Goal: Check status: Check status

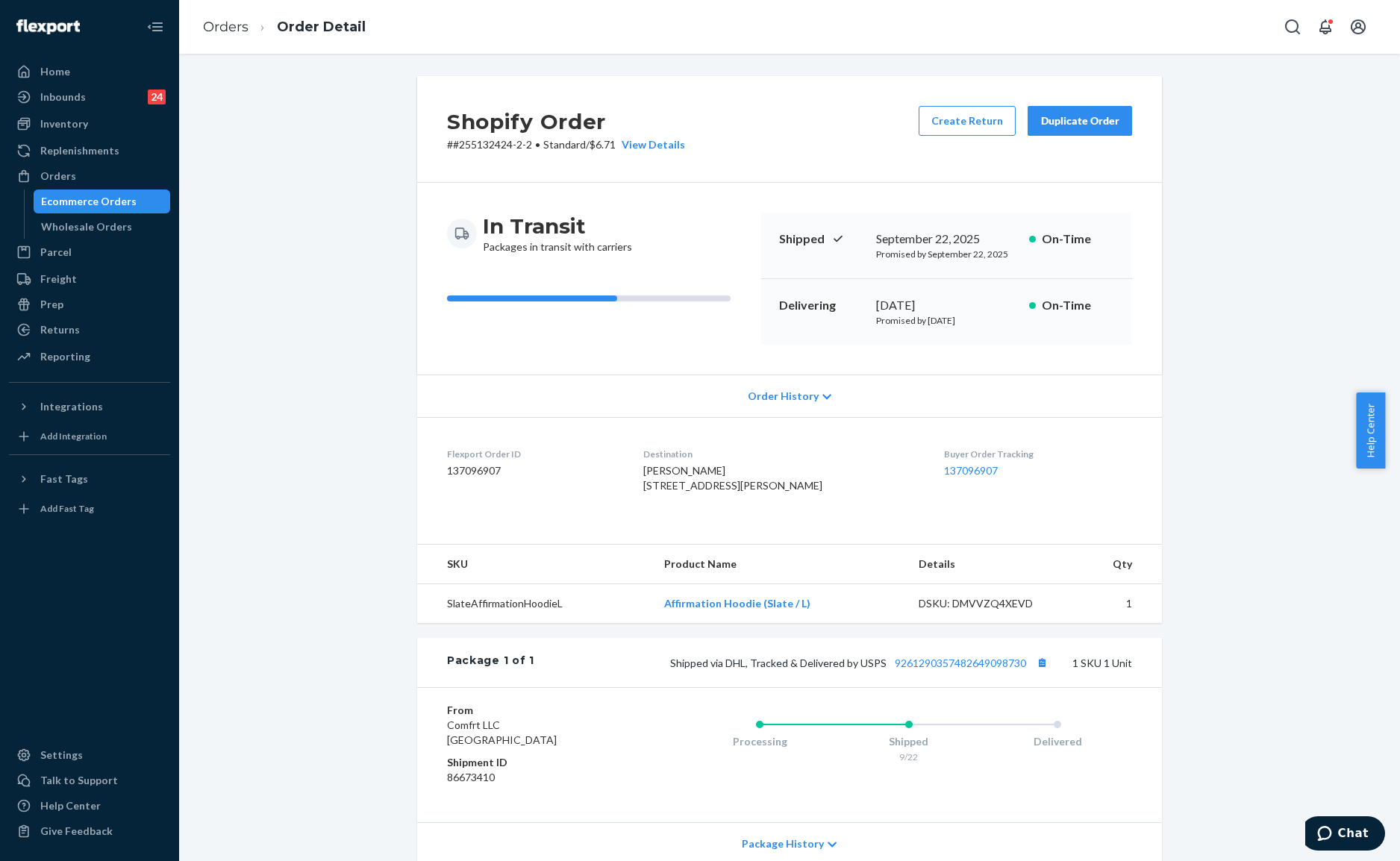
scroll to position [130, 0]
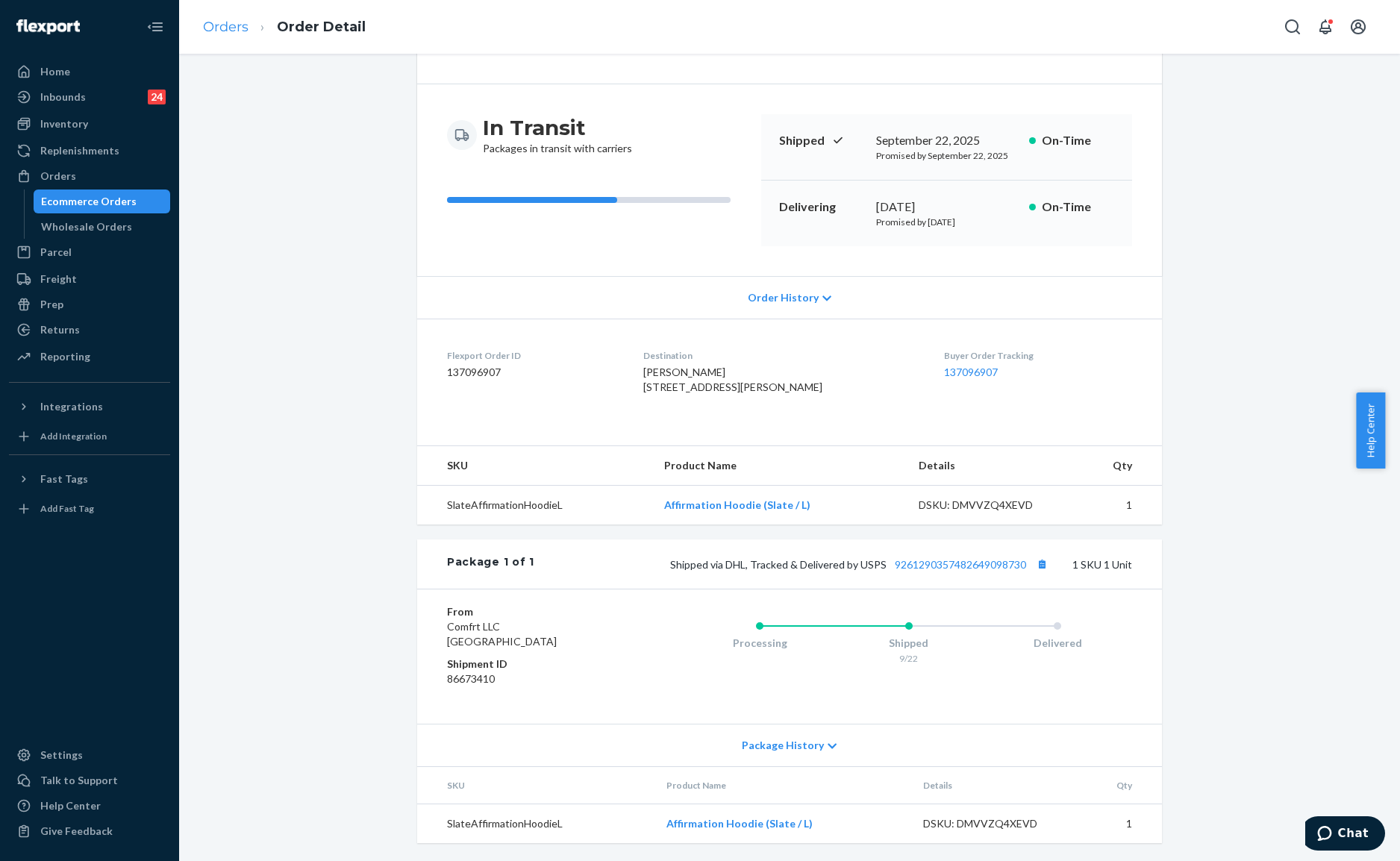
click at [251, 28] on li "Order Detail" at bounding box center [307, 27] width 117 height 20
click at [242, 30] on link "Orders" at bounding box center [226, 27] width 46 height 17
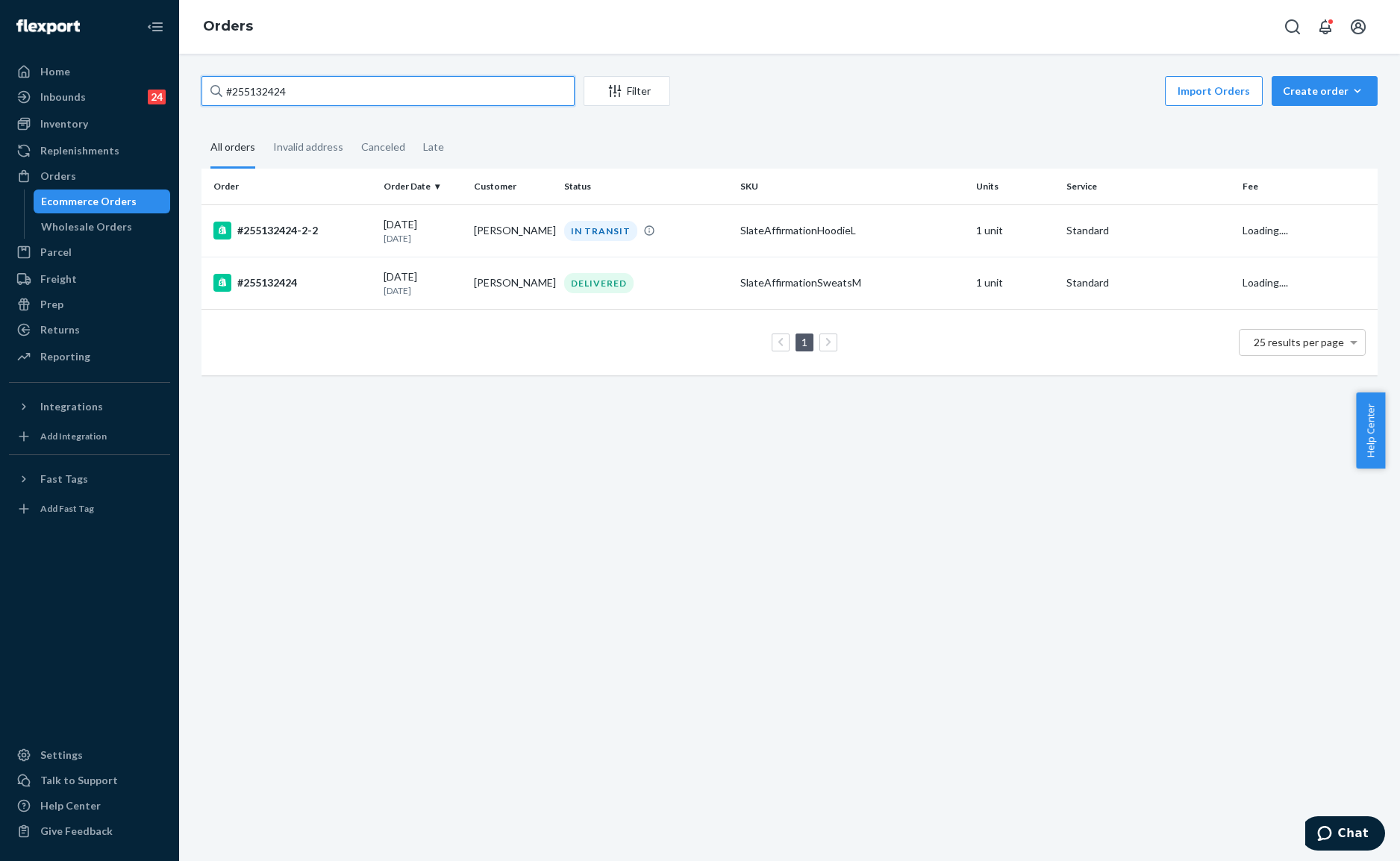
click at [348, 92] on input "#255132424" at bounding box center [387, 91] width 373 height 30
paste input "255152208"
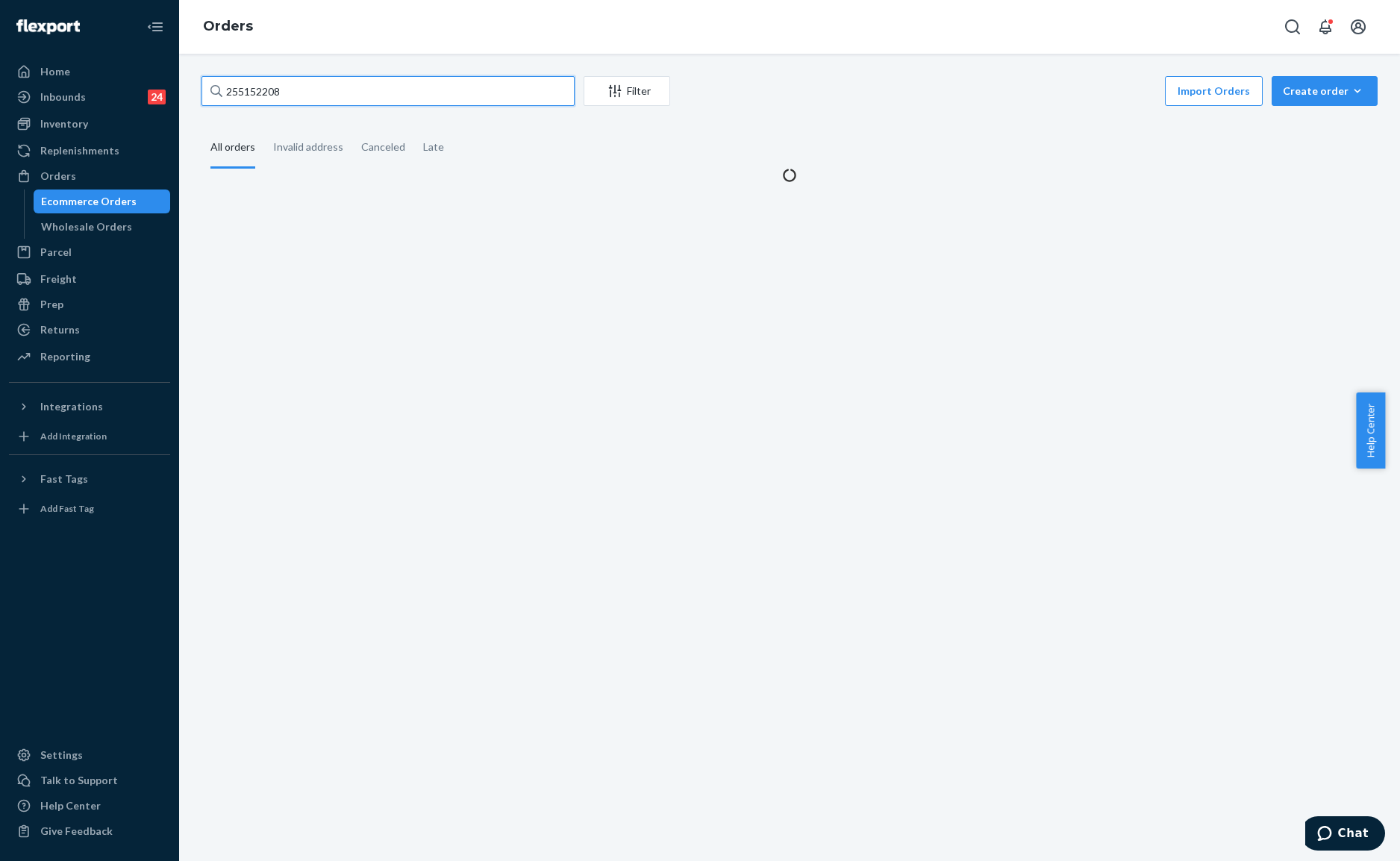
type input "255152208"
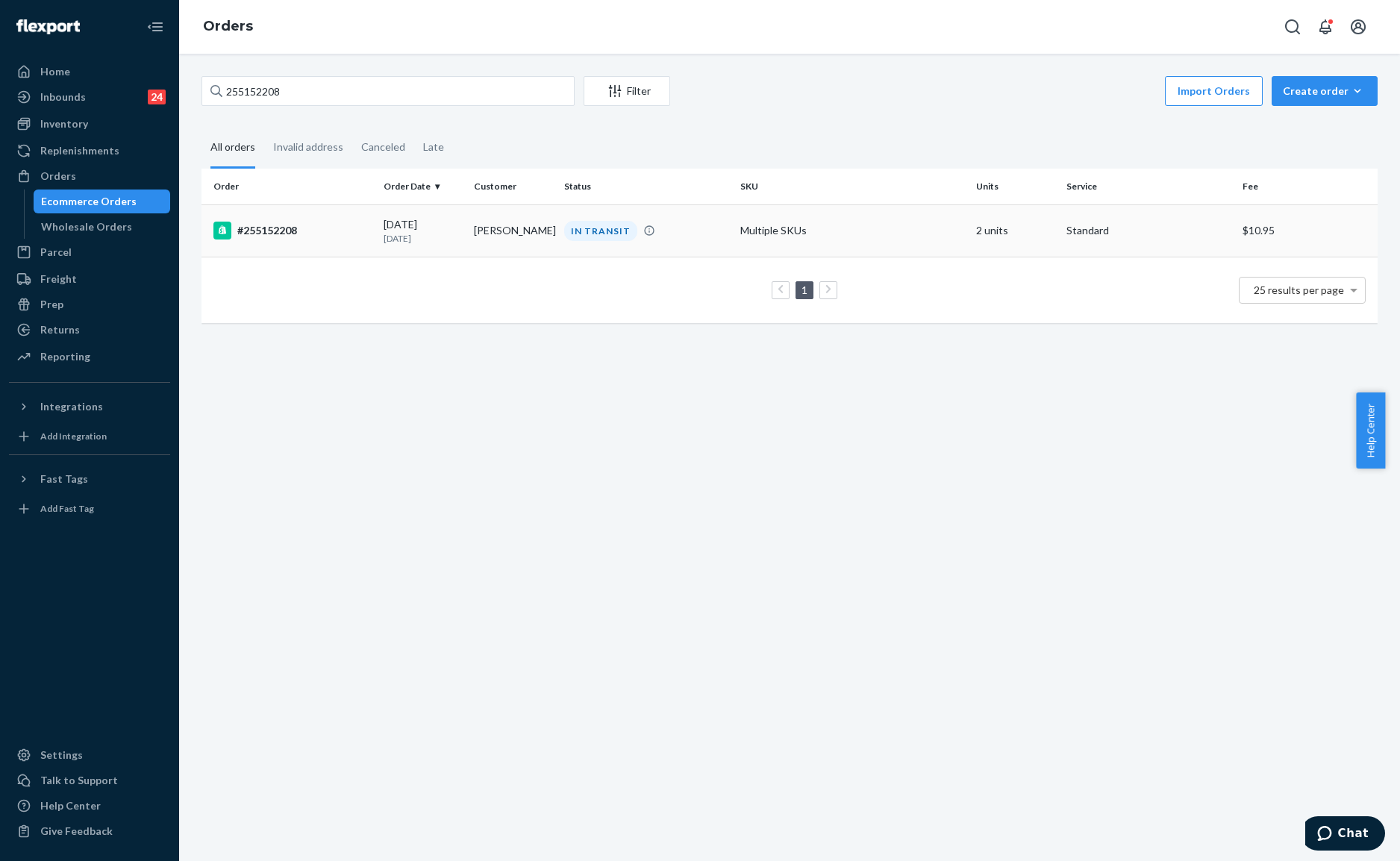
click at [534, 229] on td "[PERSON_NAME]" at bounding box center [513, 230] width 90 height 53
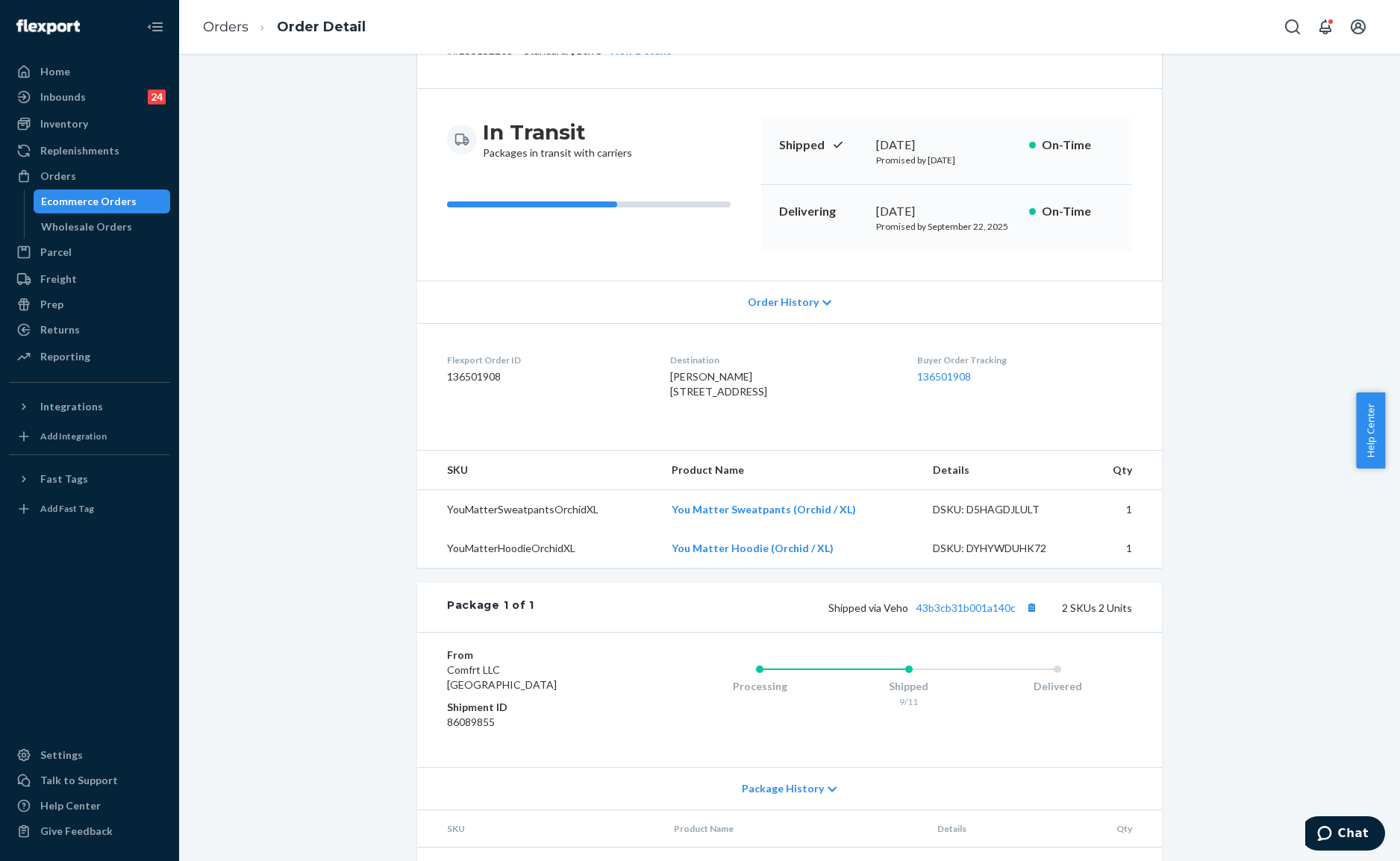
scroll to position [198, 0]
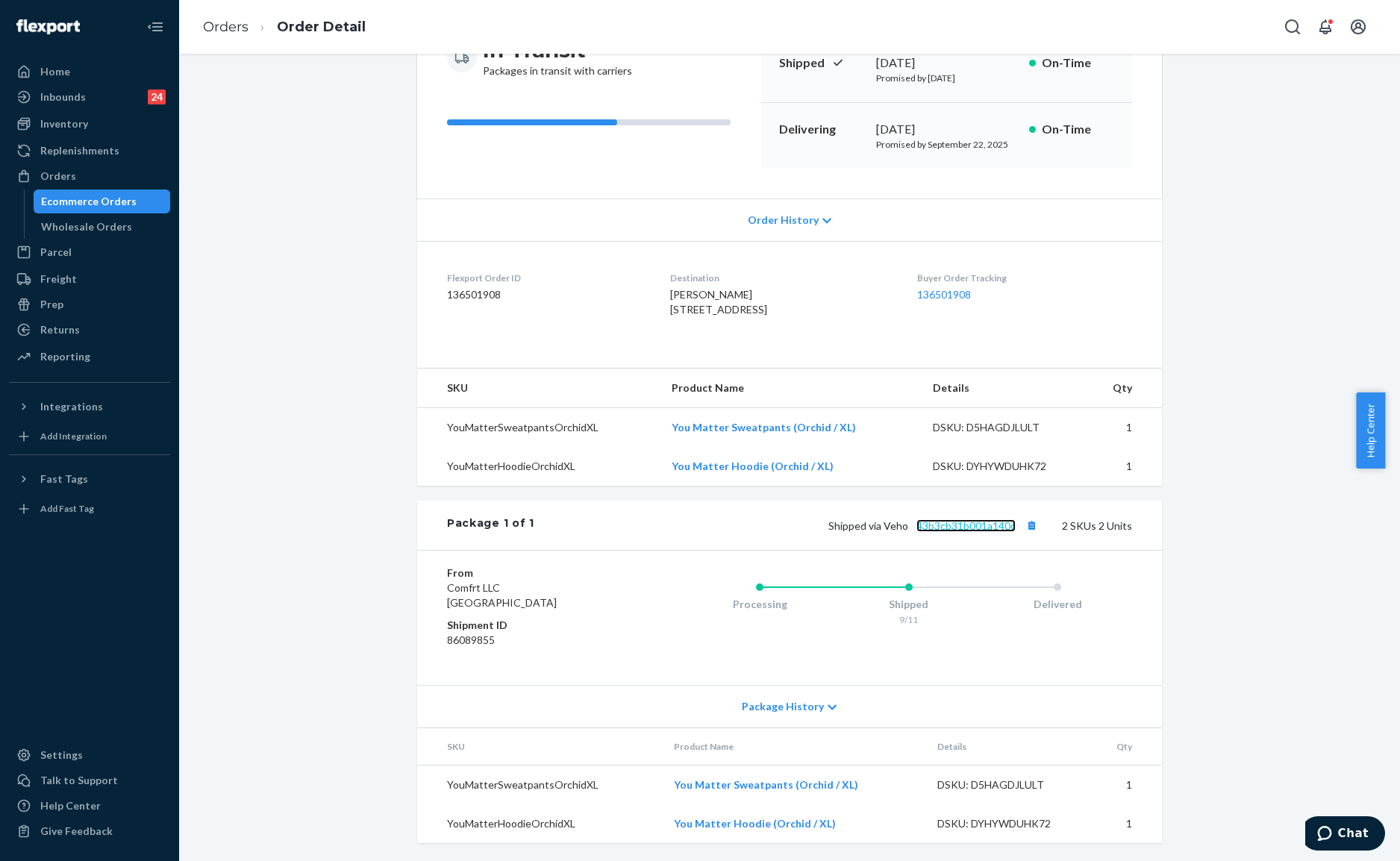
click at [953, 532] on link "43b3cb31b001a140c" at bounding box center [966, 525] width 99 height 13
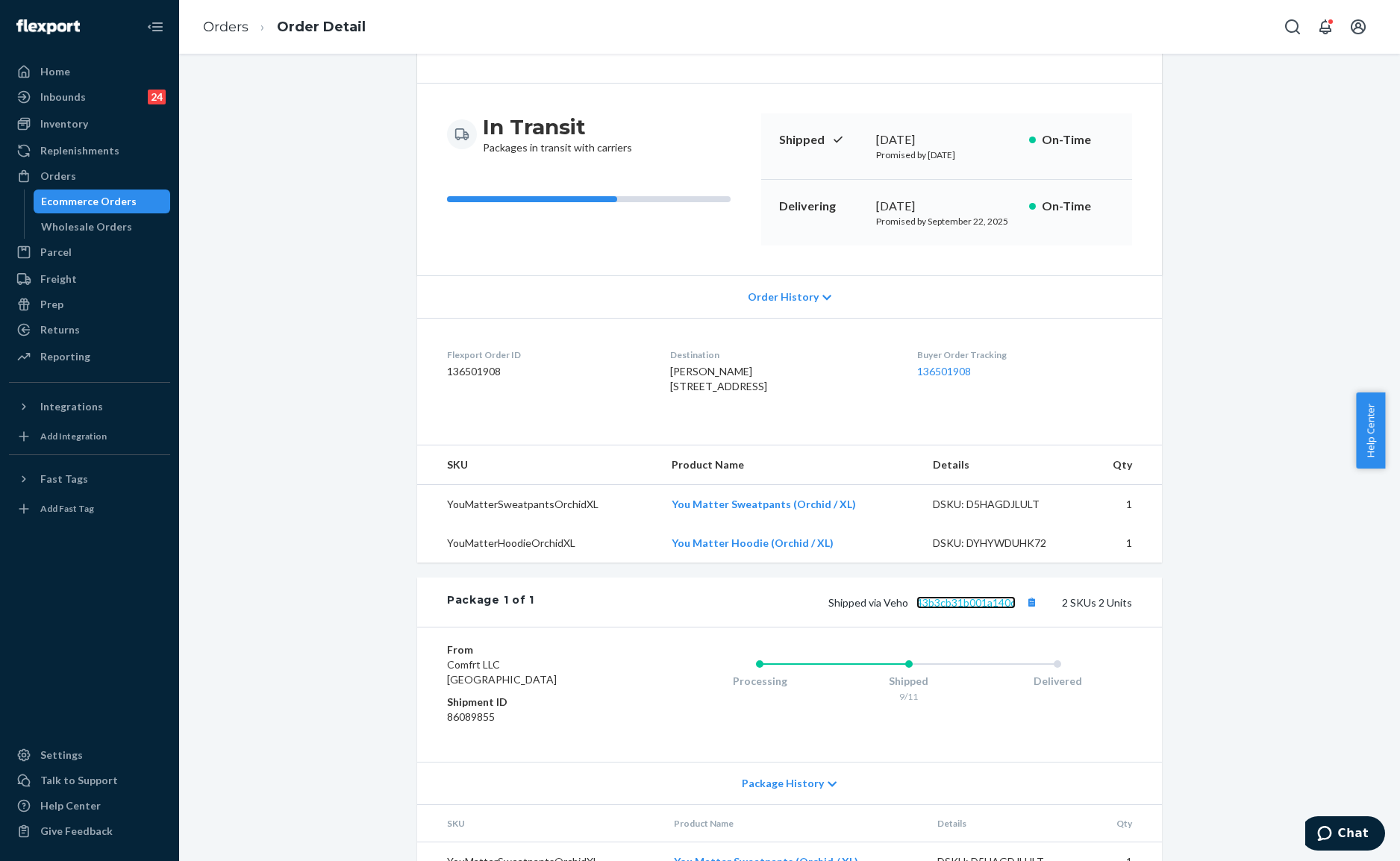
scroll to position [0, 0]
